Goal: Task Accomplishment & Management: Manage account settings

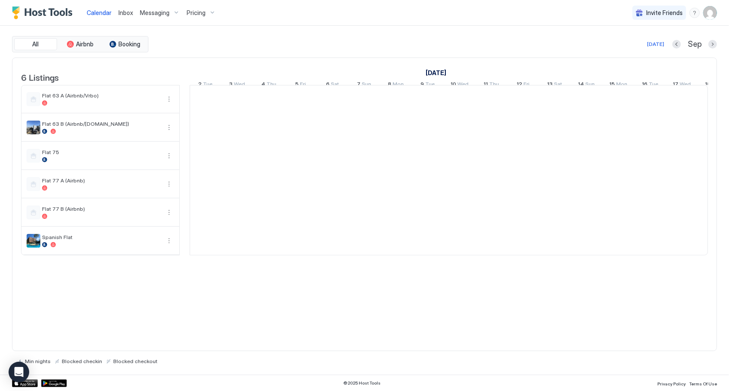
scroll to position [0, 477]
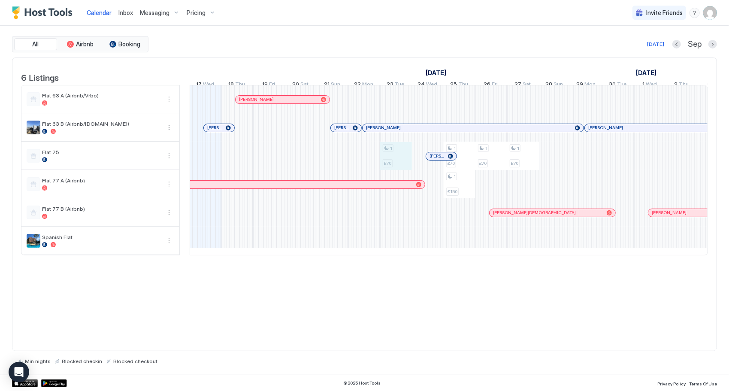
click at [402, 161] on div "1 £70 1 £70 1 £150 1 £70 1 £70 1 £70 1 £70 1 £70 1 £300 1 £300 1 £300 1 £300 1 …" at bounding box center [602, 170] width 1779 height 170
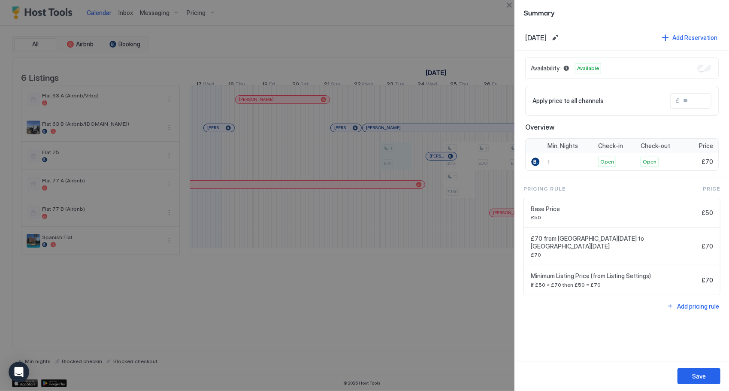
drag, startPoint x: 402, startPoint y: 161, endPoint x: 490, endPoint y: 344, distance: 203.4
click at [482, 356] on div at bounding box center [364, 195] width 729 height 391
click at [411, 158] on div at bounding box center [364, 195] width 729 height 391
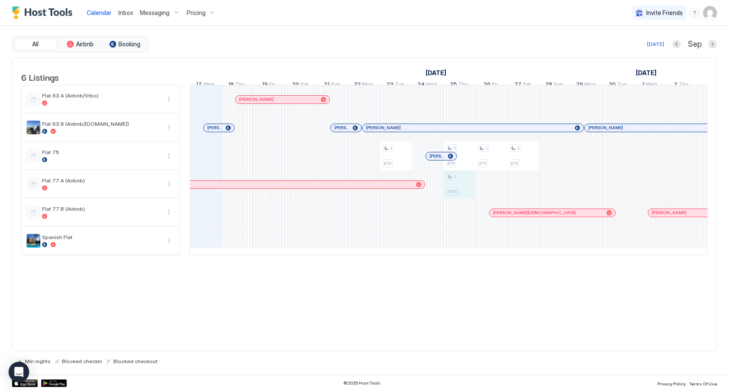
click at [456, 193] on div "1 £70 1 £70 1 £150 1 £70 1 £70 1 £70 1 £70 1 £70 1 £300 1 £300 1 £300 1 £300 1 …" at bounding box center [602, 170] width 1779 height 170
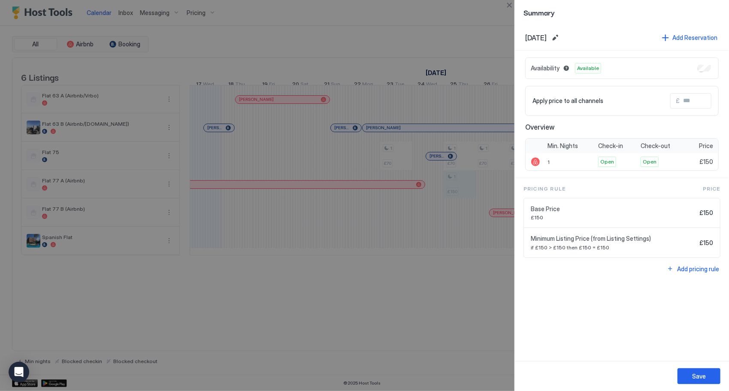
drag, startPoint x: 456, startPoint y: 193, endPoint x: 383, endPoint y: 295, distance: 125.2
click at [417, 308] on div at bounding box center [364, 195] width 729 height 391
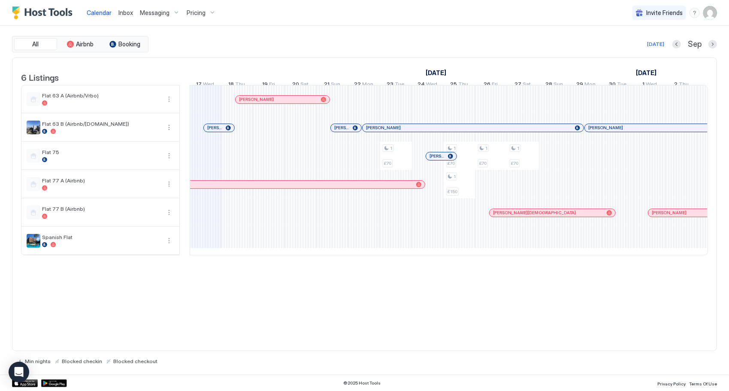
click at [715, 10] on img "User profile" at bounding box center [711, 13] width 14 height 14
click at [684, 51] on div "Settings" at bounding box center [668, 55] width 121 height 15
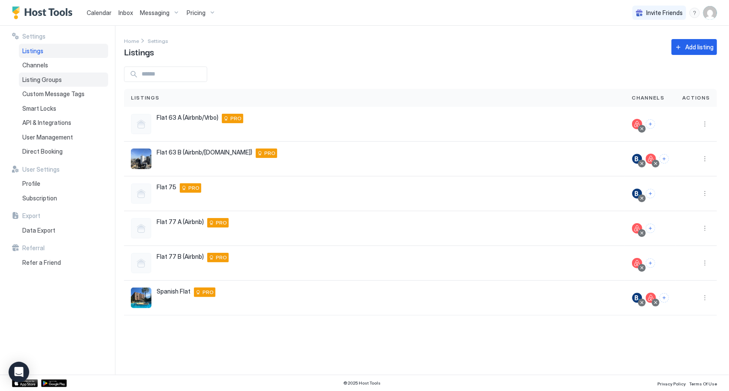
click at [92, 75] on div "Listing Groups" at bounding box center [63, 80] width 89 height 15
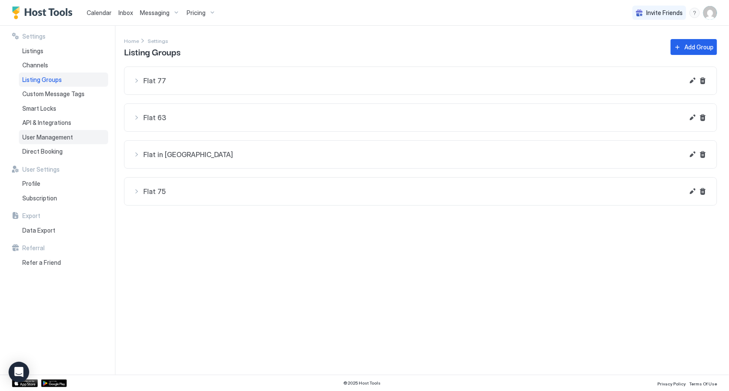
click at [72, 138] on div "User Management" at bounding box center [63, 137] width 89 height 15
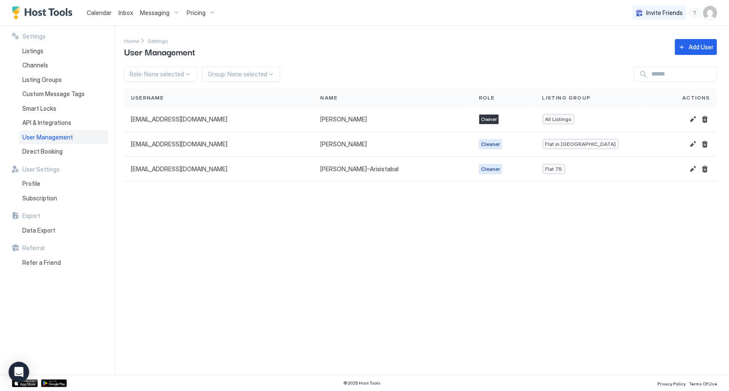
click at [34, 9] on img "Host Tools Logo" at bounding box center [44, 12] width 64 height 13
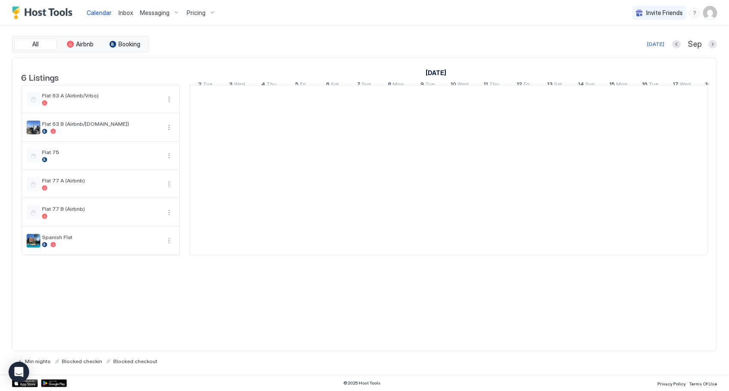
scroll to position [0, 477]
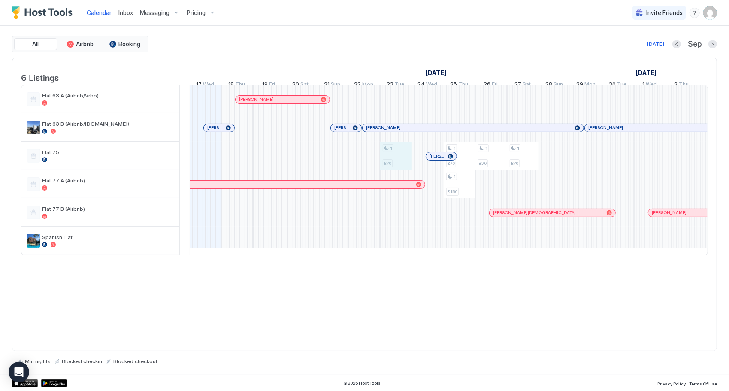
click at [402, 167] on div "1 £70 1 £70 1 £150 1 £70 1 £70 1 £70 1 £70 1 £70 1 £300 1 £300 1 £300 1 £300 1 …" at bounding box center [602, 170] width 1779 height 170
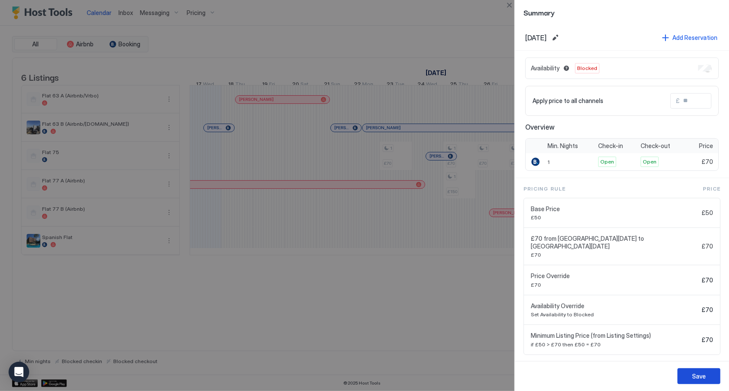
click at [702, 378] on div "Save" at bounding box center [700, 376] width 14 height 9
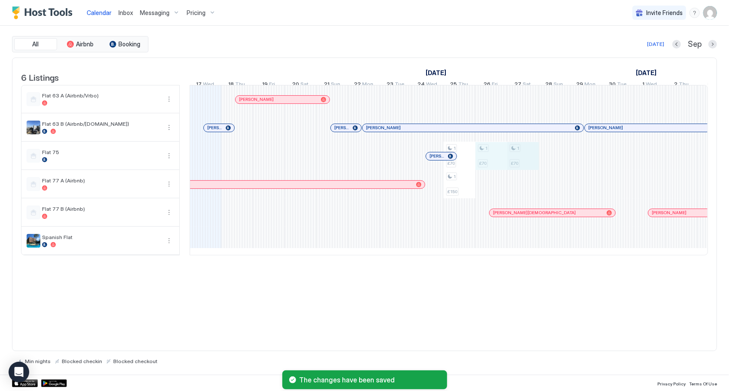
drag, startPoint x: 493, startPoint y: 164, endPoint x: 508, endPoint y: 169, distance: 16.0
click at [515, 174] on div "1 £70 1 £150 1 £70 1 £70 1 £70 1 £70 1 £70 1 £300 1 £300 1 £300 1 £300 1 £300 1…" at bounding box center [602, 170] width 1779 height 170
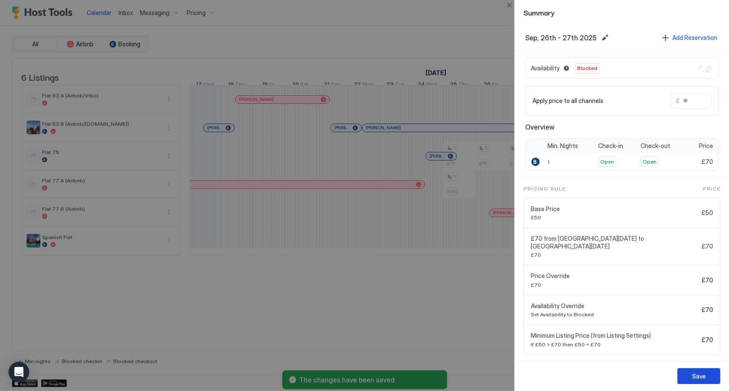
click at [700, 370] on button "Save" at bounding box center [699, 376] width 43 height 16
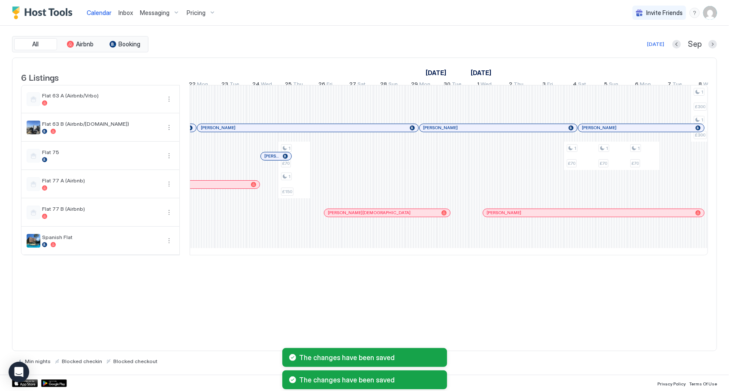
scroll to position [0, 0]
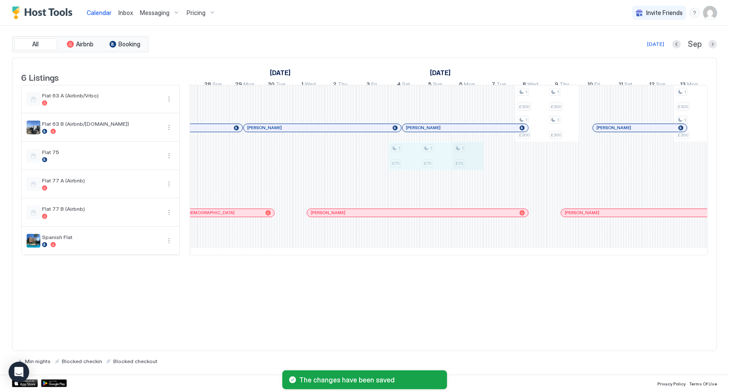
drag, startPoint x: 402, startPoint y: 167, endPoint x: 452, endPoint y: 169, distance: 50.3
click at [465, 167] on div "1 £70 1 £150 1 £70 1 £70 1 £70 1 £300 1 £300 1 £300 1 £300 1 £300 1 £300 1 £300…" at bounding box center [261, 170] width 1779 height 170
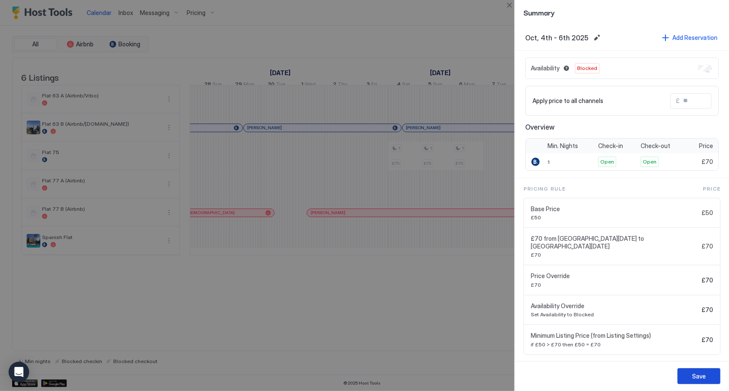
click at [707, 375] on button "Save" at bounding box center [699, 376] width 43 height 16
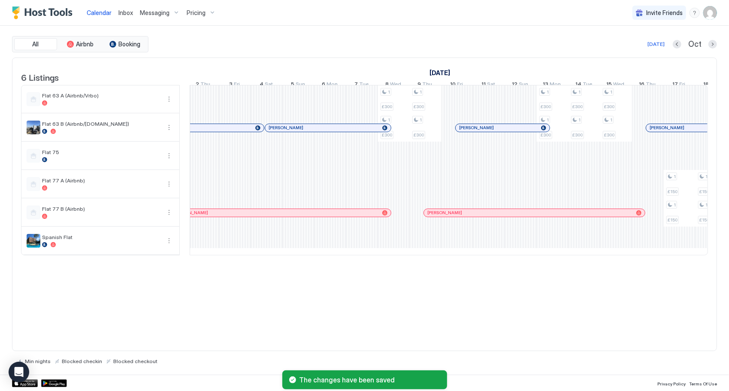
scroll to position [0, 969]
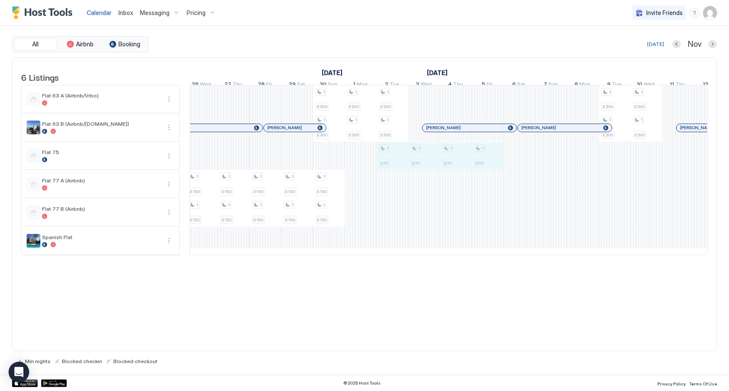
drag, startPoint x: 494, startPoint y: 159, endPoint x: 408, endPoint y: 164, distance: 85.6
click at [390, 167] on div "1 £150 1 £150 1 £300 1 £300 1 £150 1 £150 1 £150 1 £150 1 £150 1 £150 1 £150 1 …" at bounding box center [281, 170] width 1779 height 170
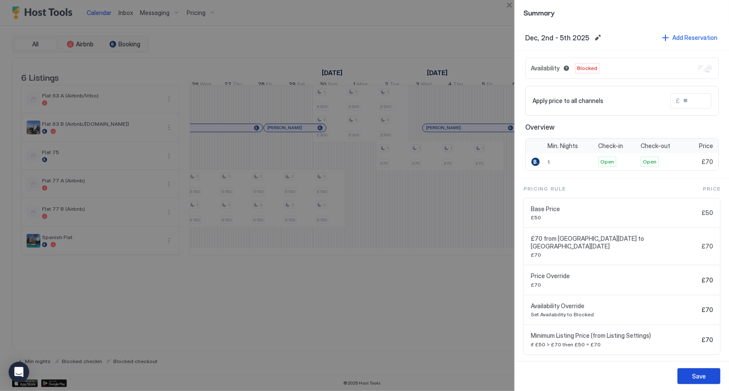
click at [699, 374] on div "Save" at bounding box center [700, 376] width 14 height 9
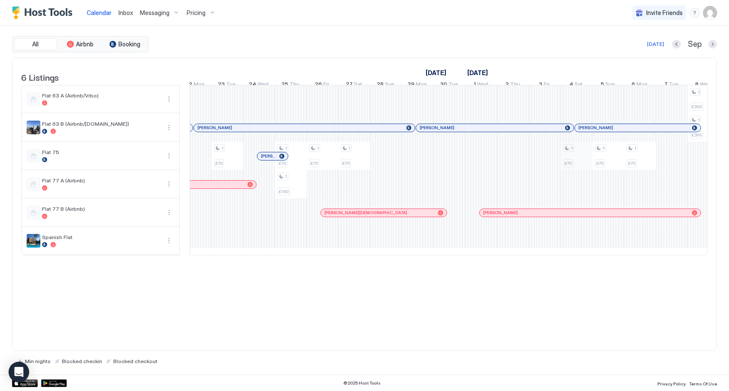
click at [574, 152] on div "1 £70 1 £70 1 £150 1 £70 1 £70 1 £70 1 £70 1 £70 1 £300 1 £300 1 £300 1 £300 1 …" at bounding box center [433, 170] width 1779 height 170
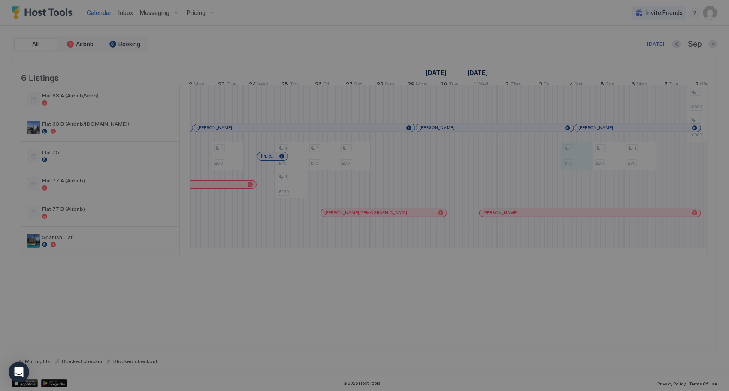
click at [574, 152] on div at bounding box center [364, 195] width 729 height 391
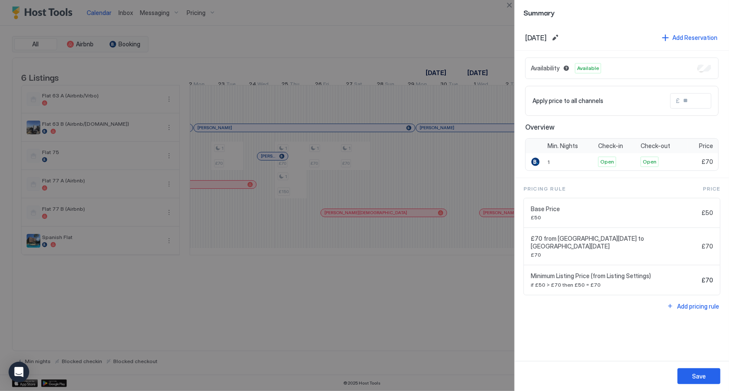
click at [696, 67] on div "Availability Available" at bounding box center [623, 68] width 194 height 21
click at [713, 66] on div "Availability Available" at bounding box center [623, 68] width 194 height 21
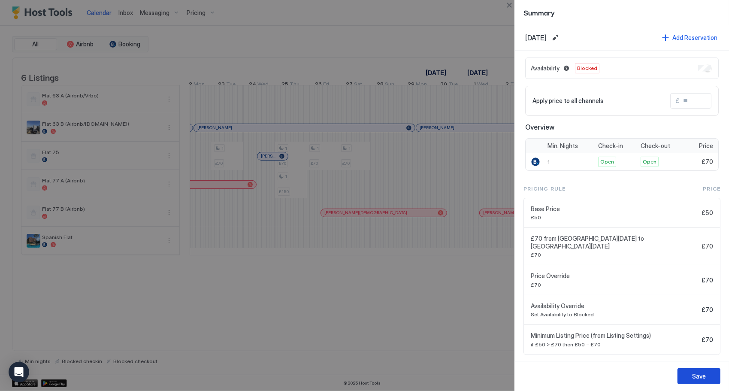
click at [708, 377] on button "Save" at bounding box center [699, 376] width 43 height 16
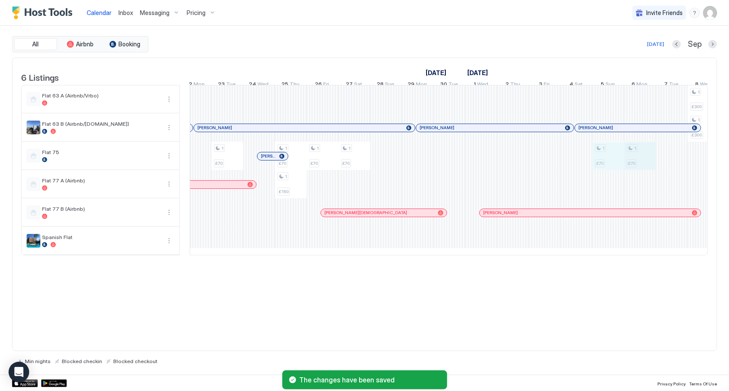
click at [650, 170] on div "1 £70 1 £70 1 £150 1 £70 1 £70 1 £70 1 £70 1 £300 1 £300 1 £300 1 £300 1 £300 1…" at bounding box center [433, 170] width 1779 height 170
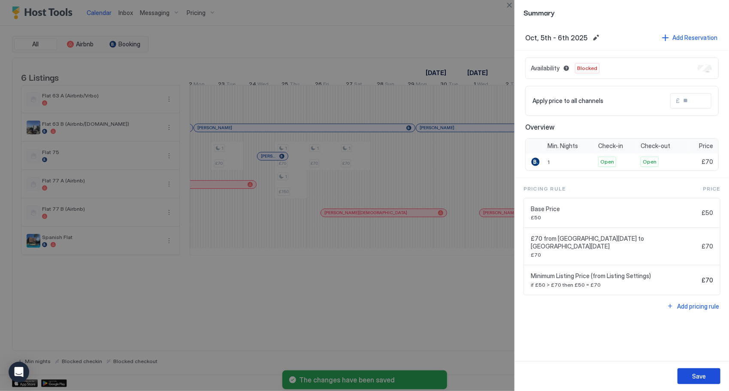
click at [699, 379] on div "Save" at bounding box center [700, 376] width 14 height 9
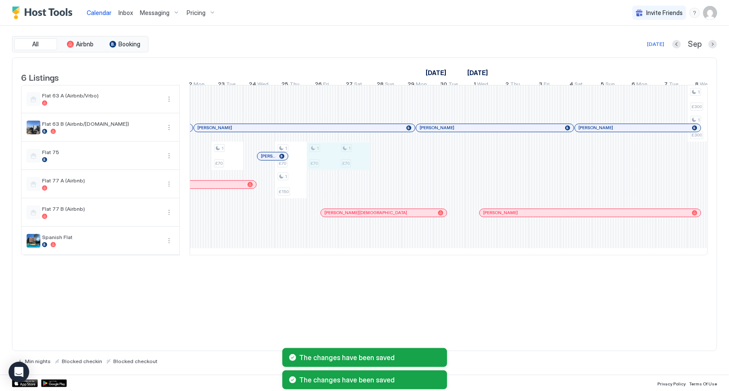
drag, startPoint x: 314, startPoint y: 162, endPoint x: 349, endPoint y: 166, distance: 34.6
click at [349, 166] on div "1 £70 1 £70 1 £150 1 £70 1 £70 1 £300 1 £300 1 £300 1 £300 1 £300 1 £300 1 £300…" at bounding box center [433, 170] width 1779 height 170
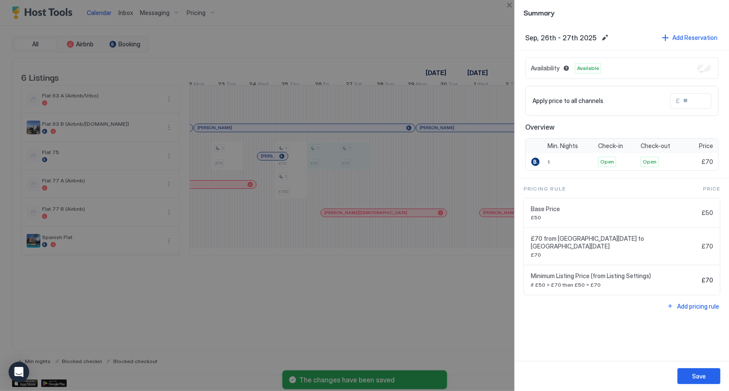
click at [711, 68] on div "Availability Available" at bounding box center [623, 68] width 194 height 21
click at [717, 71] on div "Availability Available" at bounding box center [623, 68] width 194 height 21
click at [692, 370] on button "Save" at bounding box center [699, 376] width 43 height 16
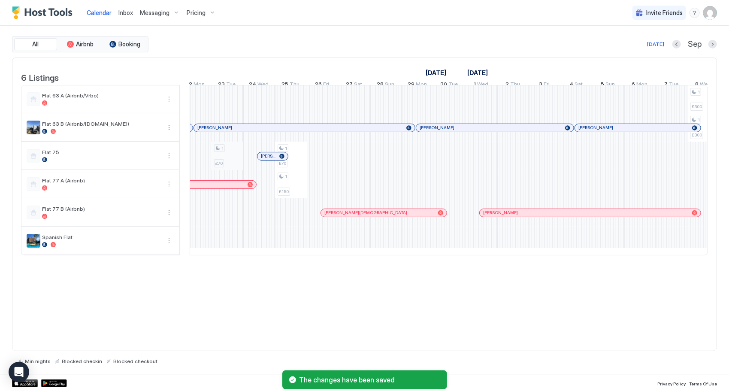
click at [228, 166] on div "1 £70 1 £70 1 £150 1 £300 1 £300 1 £300 1 £300 1 £300 1 £300 1 £300 1 £300 1 £3…" at bounding box center [433, 170] width 1779 height 170
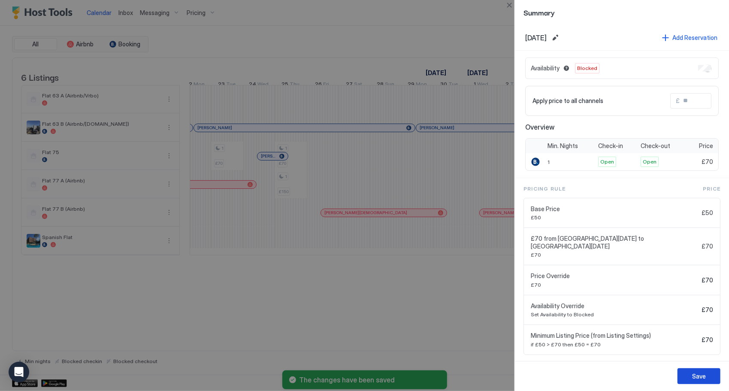
click at [687, 383] on button "Save" at bounding box center [699, 376] width 43 height 16
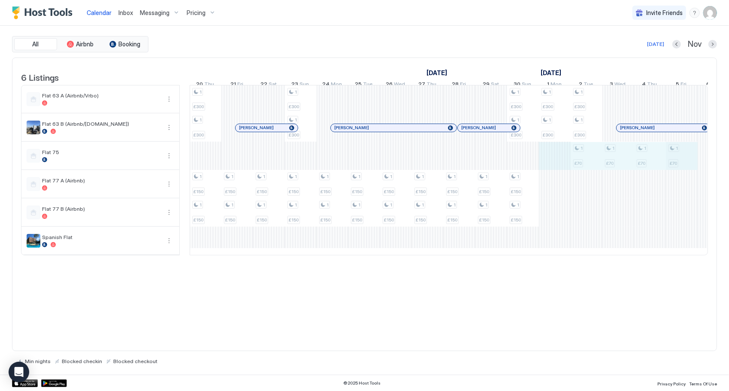
drag, startPoint x: 565, startPoint y: 158, endPoint x: 666, endPoint y: 152, distance: 101.5
click at [683, 153] on div "1 £150 1 £150 1 £300 1 £300 1 £150 1 £150 1 £150 1 £150 1 £150 1 £150 1 £150 1 …" at bounding box center [475, 170] width 1779 height 170
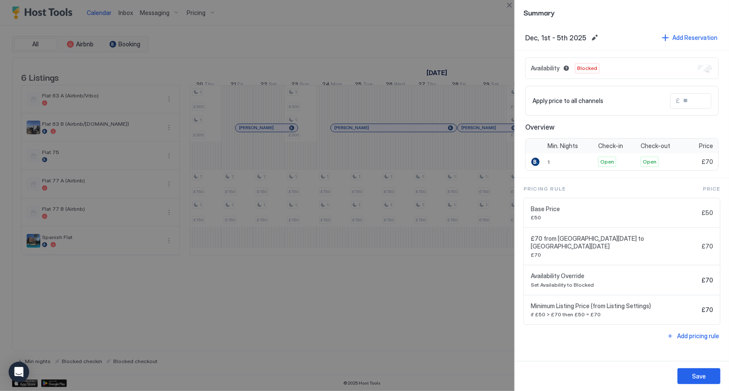
click at [459, 307] on div at bounding box center [364, 195] width 729 height 391
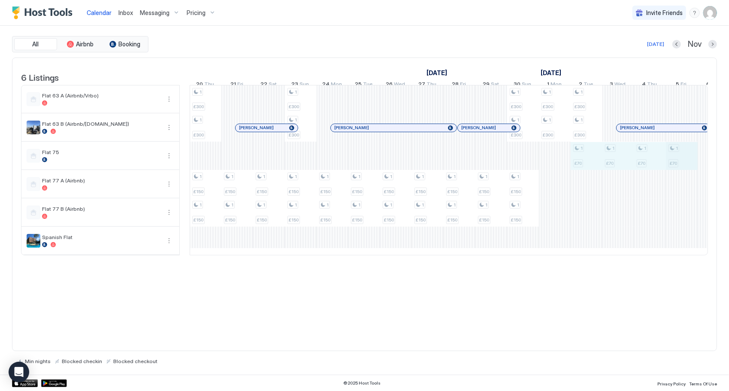
drag, startPoint x: 595, startPoint y: 155, endPoint x: 666, endPoint y: 165, distance: 71.9
click at [669, 165] on div "1 £150 1 £150 1 £300 1 £300 1 £150 1 £150 1 £150 1 £150 1 £150 1 £150 1 £150 1 …" at bounding box center [475, 170] width 1779 height 170
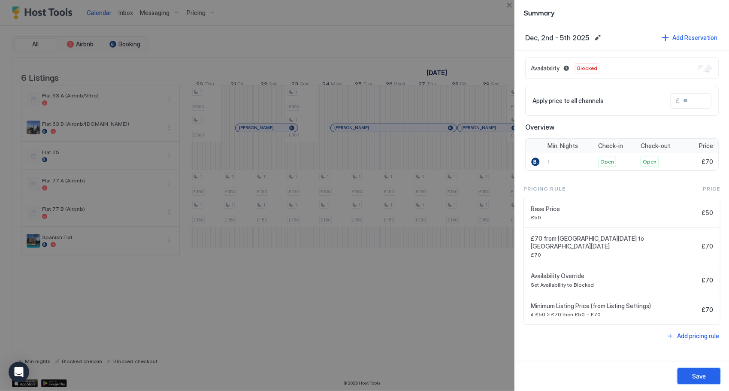
click at [699, 383] on button "Save" at bounding box center [699, 376] width 43 height 16
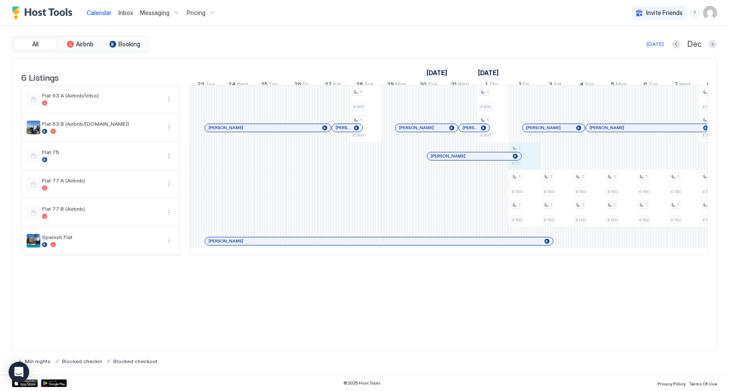
click at [525, 160] on div "1 £150 1 £150 1 £150 1 £150 1 £300 1 £300 1 £150 1 £150 1 £150 1 £150 1 £150 1 …" at bounding box center [63, 170] width 1779 height 170
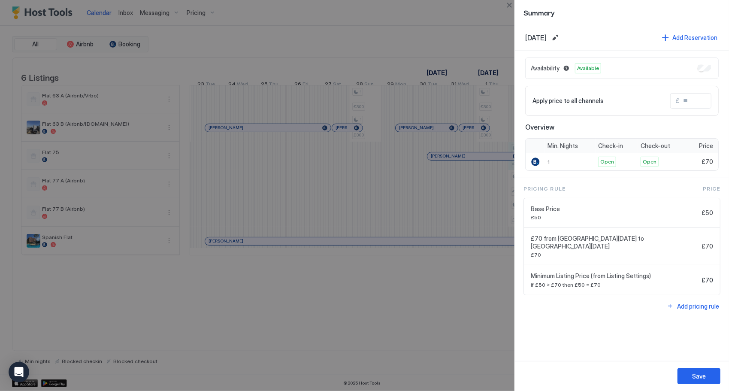
click at [712, 64] on div "Availability Available" at bounding box center [623, 68] width 194 height 21
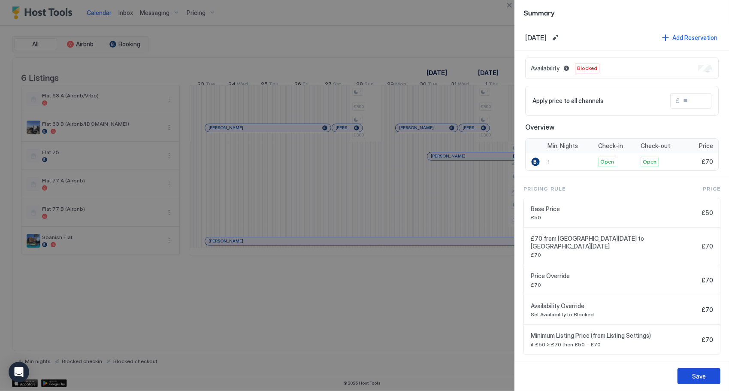
click at [717, 378] on button "Save" at bounding box center [699, 376] width 43 height 16
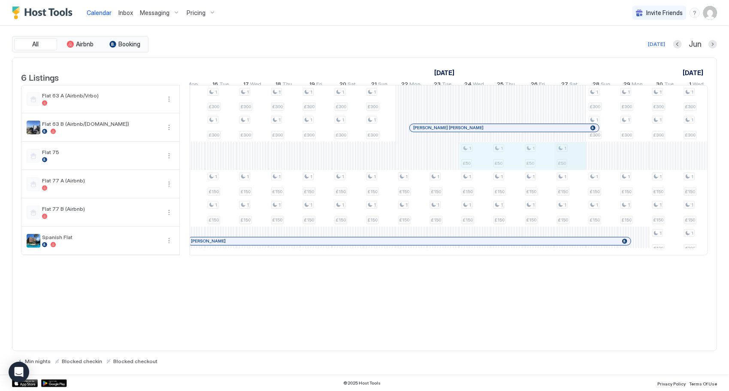
drag, startPoint x: 466, startPoint y: 161, endPoint x: 556, endPoint y: 160, distance: 89.7
click at [570, 160] on div "1 £300 1 £300 1 £150 1 £150 1 £300 1 £300 1 £150 1 £150 1 £150 1 £150 1 £150 1 …" at bounding box center [236, 170] width 1779 height 170
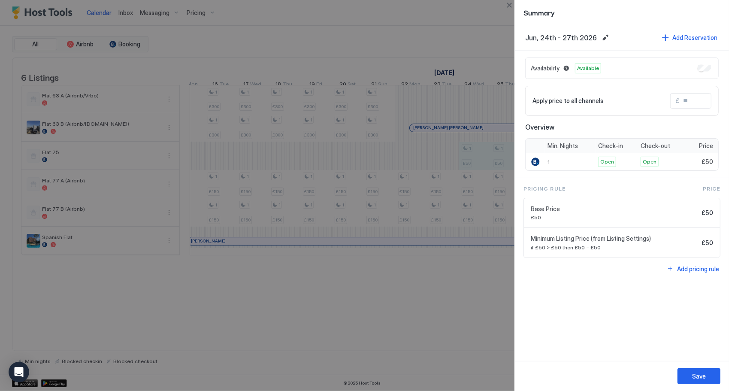
click at [713, 70] on div "Availability Available" at bounding box center [623, 68] width 194 height 21
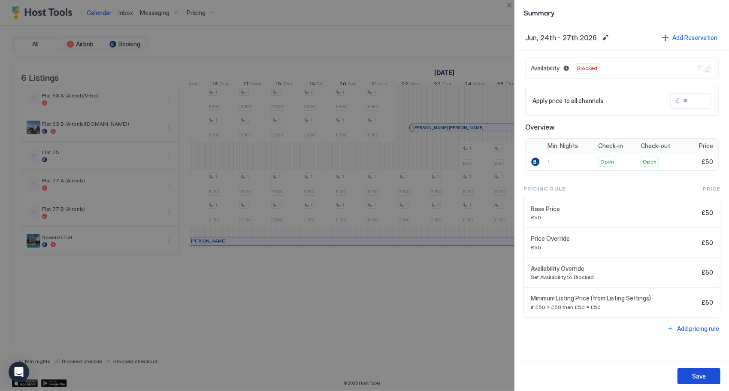
click at [697, 374] on div "Save" at bounding box center [700, 376] width 14 height 9
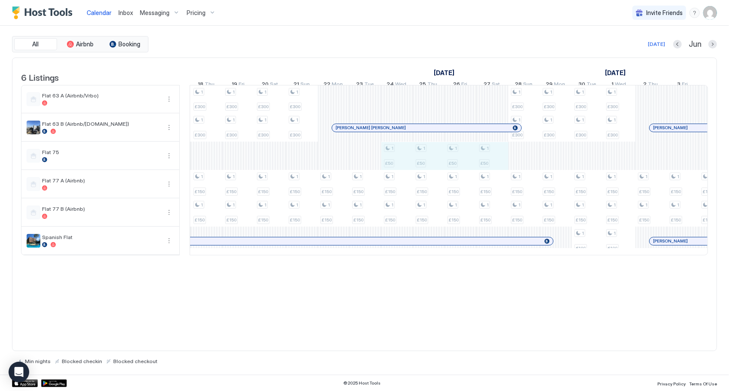
drag, startPoint x: 409, startPoint y: 166, endPoint x: 484, endPoint y: 173, distance: 75.9
click at [484, 173] on div "1 £300 1 £300 1 £150 1 £150 1 £300 1 £300 1 £150 1 £150 1 £150 1 £150 1 £150 1 …" at bounding box center [159, 170] width 1779 height 170
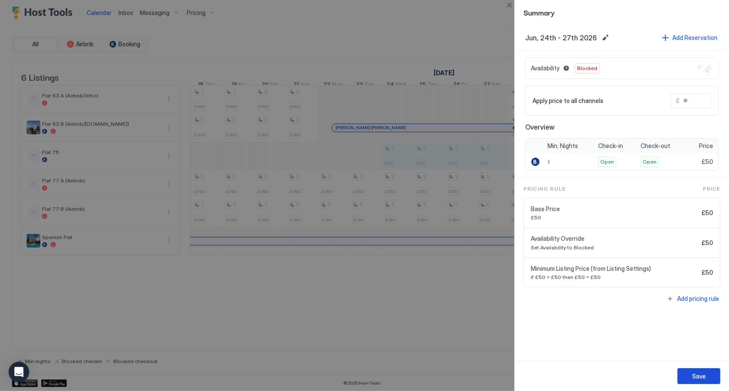
click at [704, 374] on div "Save" at bounding box center [700, 376] width 14 height 9
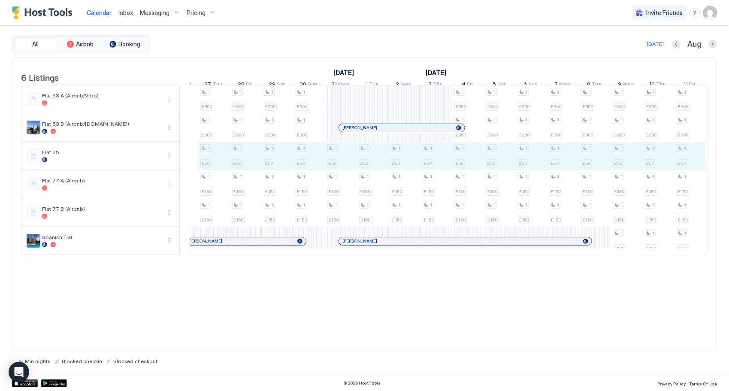
drag, startPoint x: 686, startPoint y: 164, endPoint x: 206, endPoint y: 172, distance: 480.5
click at [206, 172] on div "1 £300 1 £300 1 £150 1 £150 1 £300 1 £300 1 £150 1 £150 1 £300 1 £300 1 £150 1 …" at bounding box center [483, 170] width 1779 height 170
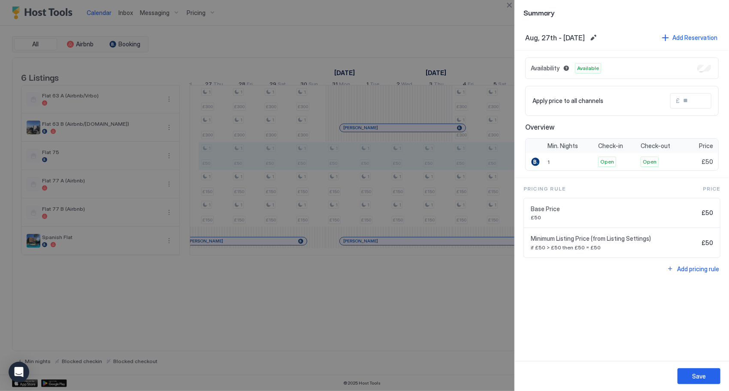
click at [711, 71] on div "Availability Available" at bounding box center [623, 68] width 194 height 21
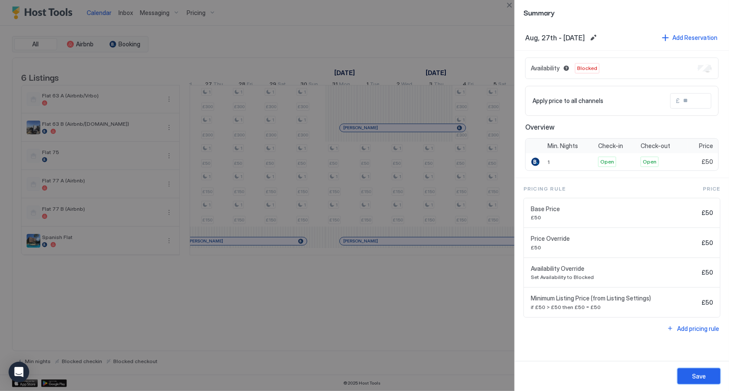
click at [702, 380] on div "Save" at bounding box center [700, 376] width 14 height 9
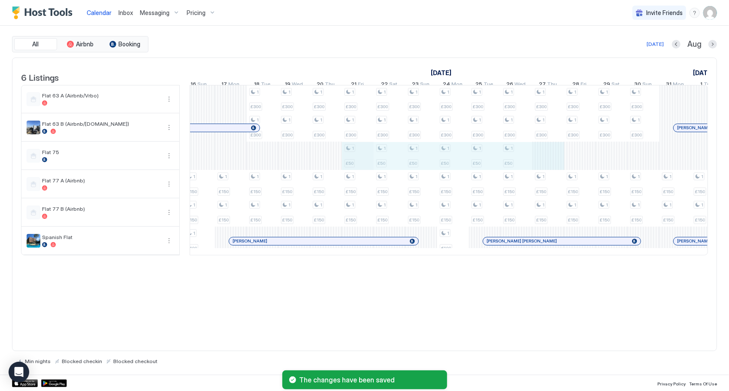
drag, startPoint x: 537, startPoint y: 167, endPoint x: 371, endPoint y: 168, distance: 166.6
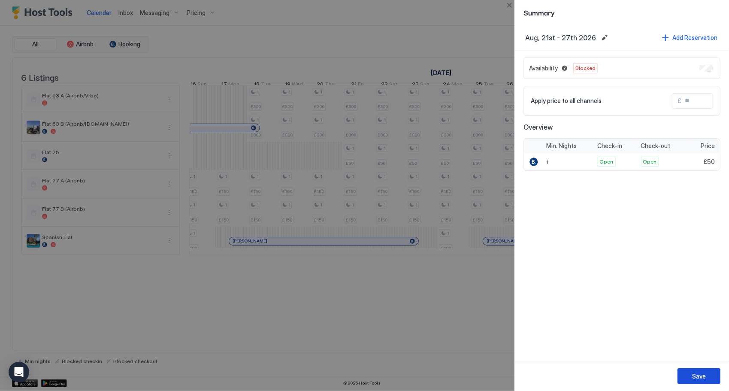
click at [699, 376] on div "Save" at bounding box center [700, 376] width 14 height 9
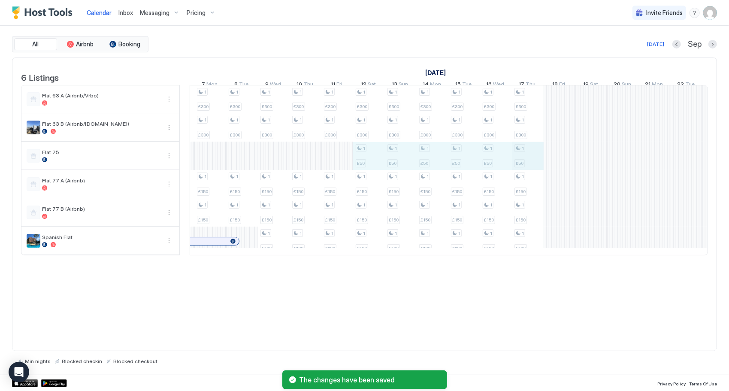
drag, startPoint x: 359, startPoint y: 168, endPoint x: 532, endPoint y: 168, distance: 173.9
click at [530, 169] on div "1 £300 1 £300 1 £150 1 £150 1 £300 1 £300 1 £150 1 £150 1 £300 1 £300 1 £150 1 …" at bounding box center [130, 170] width 1779 height 170
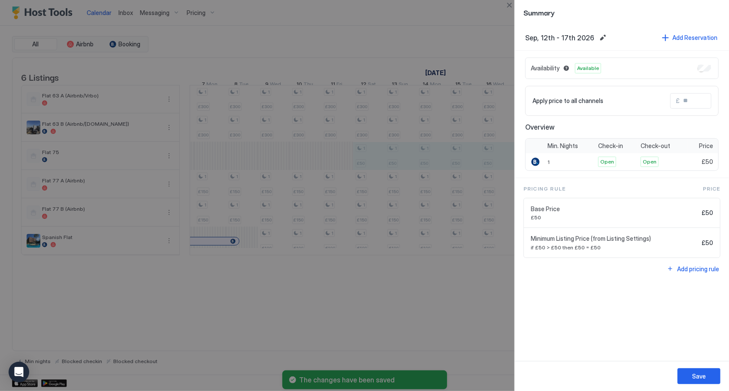
click at [712, 66] on div "Availability Available" at bounding box center [623, 68] width 194 height 21
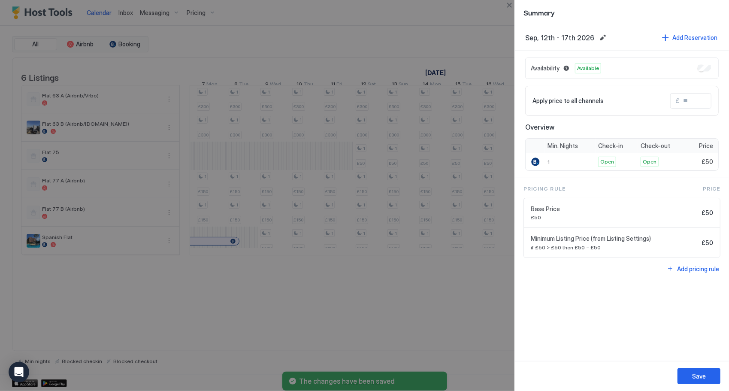
click at [711, 66] on div "Availability Available" at bounding box center [623, 68] width 194 height 21
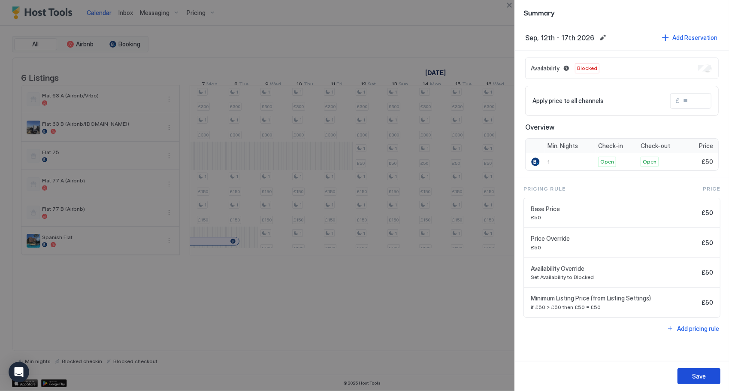
click at [694, 380] on div "Save" at bounding box center [700, 376] width 14 height 9
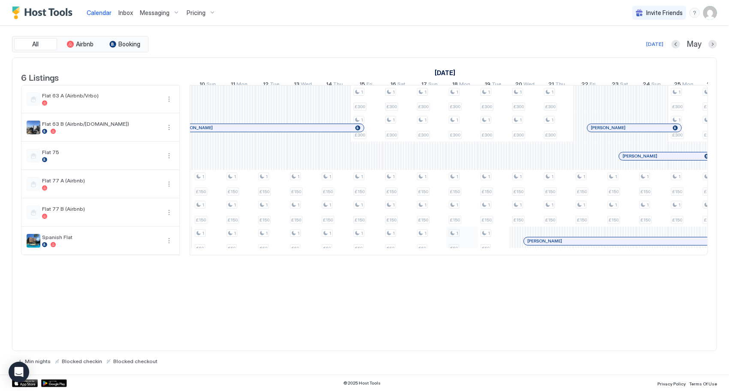
click at [447, 242] on div "1 £300 1 £300 1 £150 1 £150 1 £300 1 £300 1 £150 1 £150 1 £300 1 £300 1 £150 1 …" at bounding box center [128, 170] width 1779 height 170
click at [447, 242] on div at bounding box center [364, 195] width 729 height 391
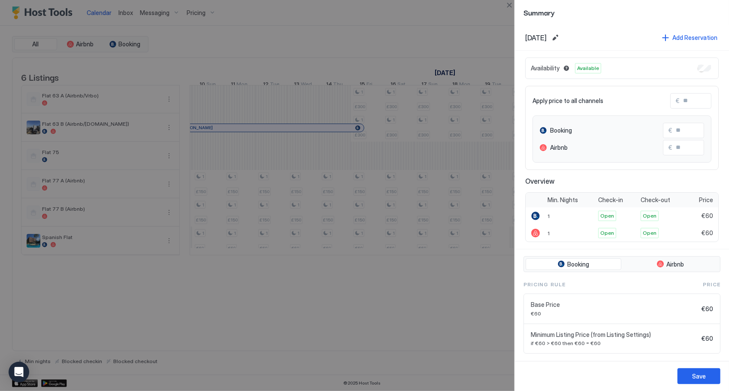
click at [466, 90] on div at bounding box center [364, 195] width 729 height 391
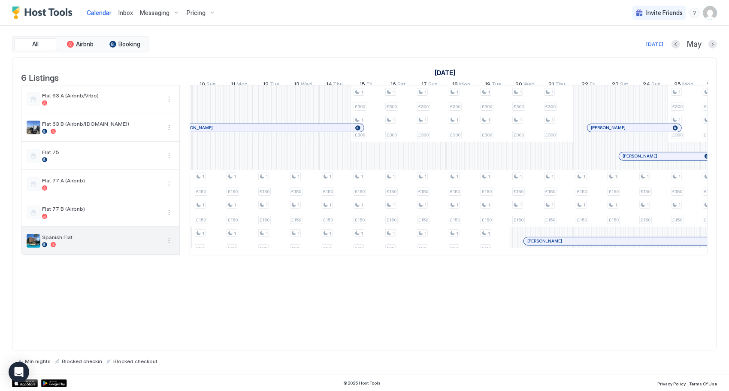
click at [167, 246] on button "More options" at bounding box center [169, 241] width 10 height 10
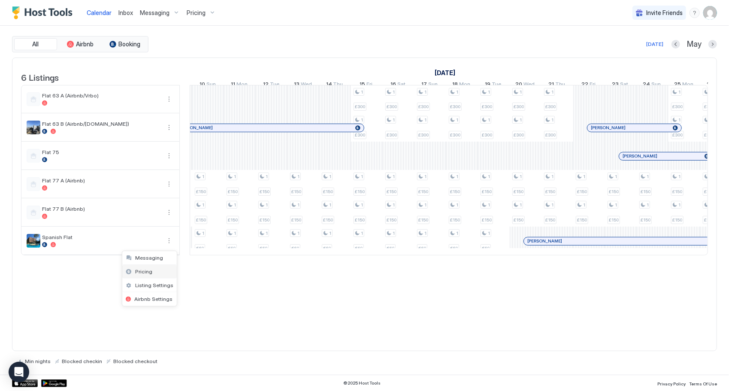
click at [165, 270] on div "Pricing" at bounding box center [149, 272] width 55 height 14
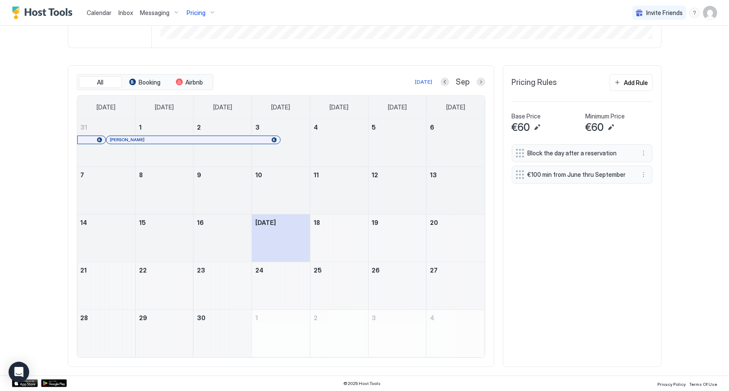
click at [596, 124] on span "€60" at bounding box center [595, 127] width 18 height 13
click at [606, 155] on span "Block the day after a reservation" at bounding box center [579, 153] width 102 height 8
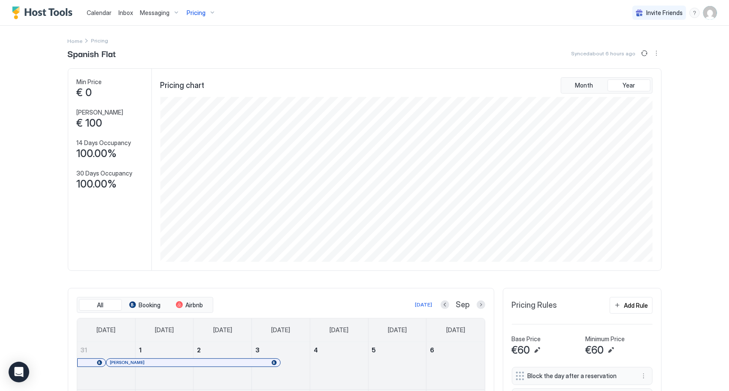
click at [206, 16] on div "Pricing" at bounding box center [201, 13] width 36 height 15
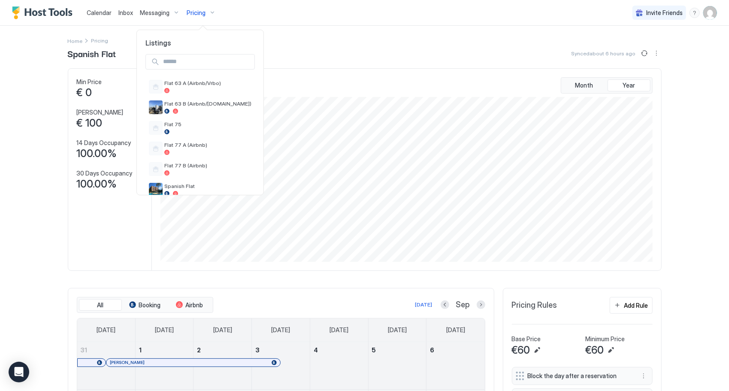
click at [722, 198] on div at bounding box center [364, 195] width 729 height 391
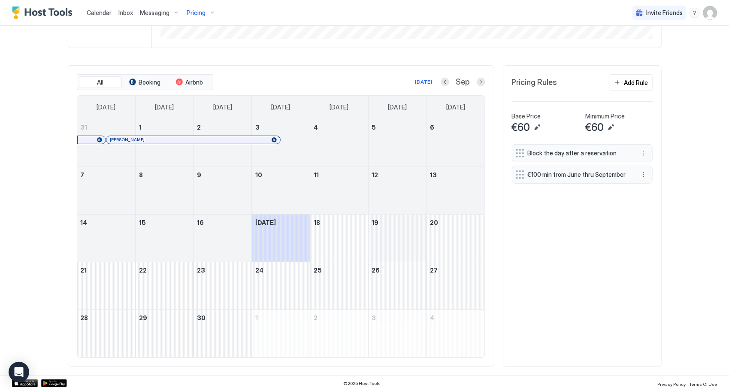
drag, startPoint x: 256, startPoint y: 249, endPoint x: 403, endPoint y: 253, distance: 146.5
click at [403, 253] on tr "14 15 16 [DATE] 18 19 20" at bounding box center [281, 238] width 408 height 48
click at [401, 251] on div "September 19, 2025" at bounding box center [398, 238] width 58 height 47
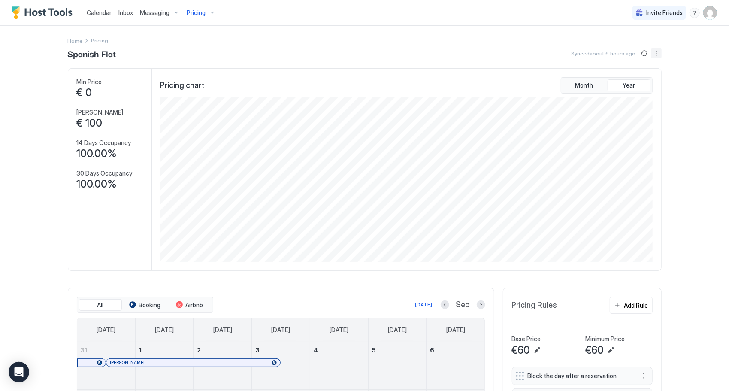
click at [652, 52] on button "More options" at bounding box center [657, 53] width 10 height 10
click at [649, 80] on span "Listing Settings" at bounding box center [639, 79] width 38 height 6
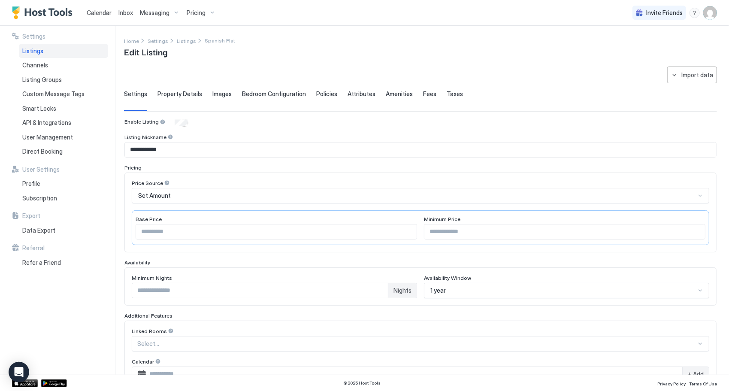
click at [423, 93] on span "Fees" at bounding box center [429, 94] width 13 height 8
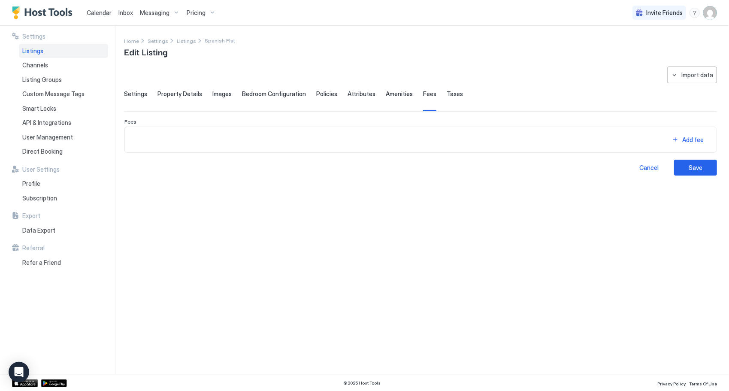
click at [392, 94] on span "Amenities" at bounding box center [399, 94] width 27 height 8
click at [447, 93] on span "Taxes" at bounding box center [455, 94] width 16 height 8
click at [356, 91] on span "Attributes" at bounding box center [362, 94] width 28 height 8
click at [316, 92] on span "Policies" at bounding box center [326, 94] width 21 height 8
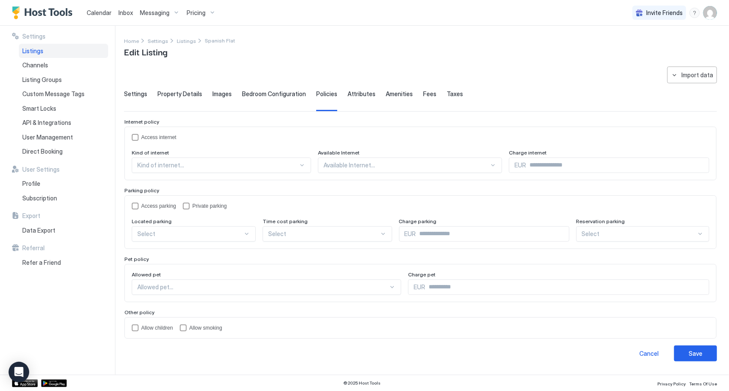
click at [279, 94] on span "Bedroom Configuration" at bounding box center [274, 94] width 64 height 8
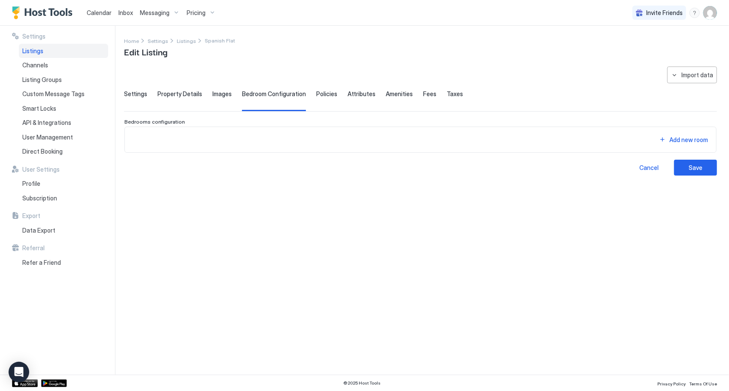
click at [226, 95] on span "Images" at bounding box center [222, 94] width 19 height 8
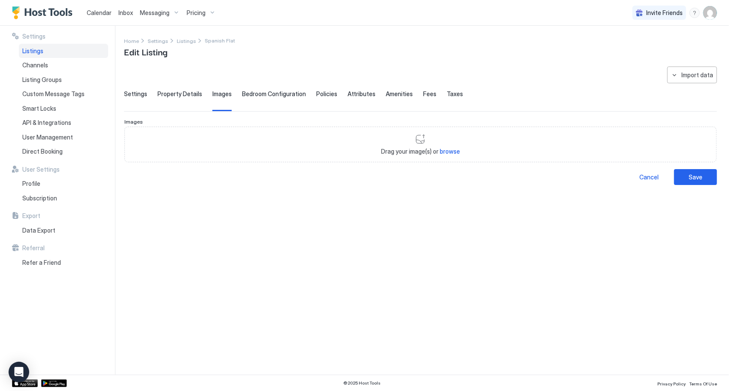
click at [170, 90] on span "Property Details" at bounding box center [180, 94] width 45 height 8
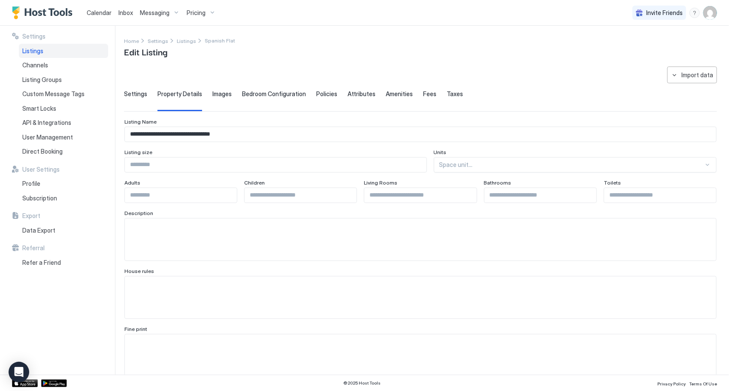
click at [136, 92] on span "Settings" at bounding box center [135, 94] width 23 height 8
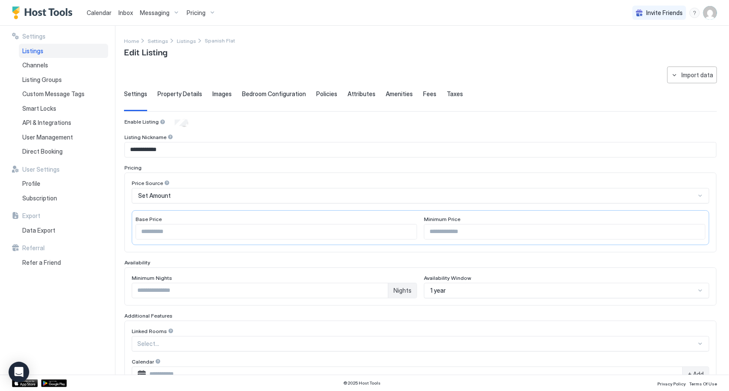
click at [713, 13] on img "User profile" at bounding box center [711, 13] width 14 height 14
click at [674, 67] on div "Logout" at bounding box center [668, 71] width 114 height 8
